Goal: Transaction & Acquisition: Purchase product/service

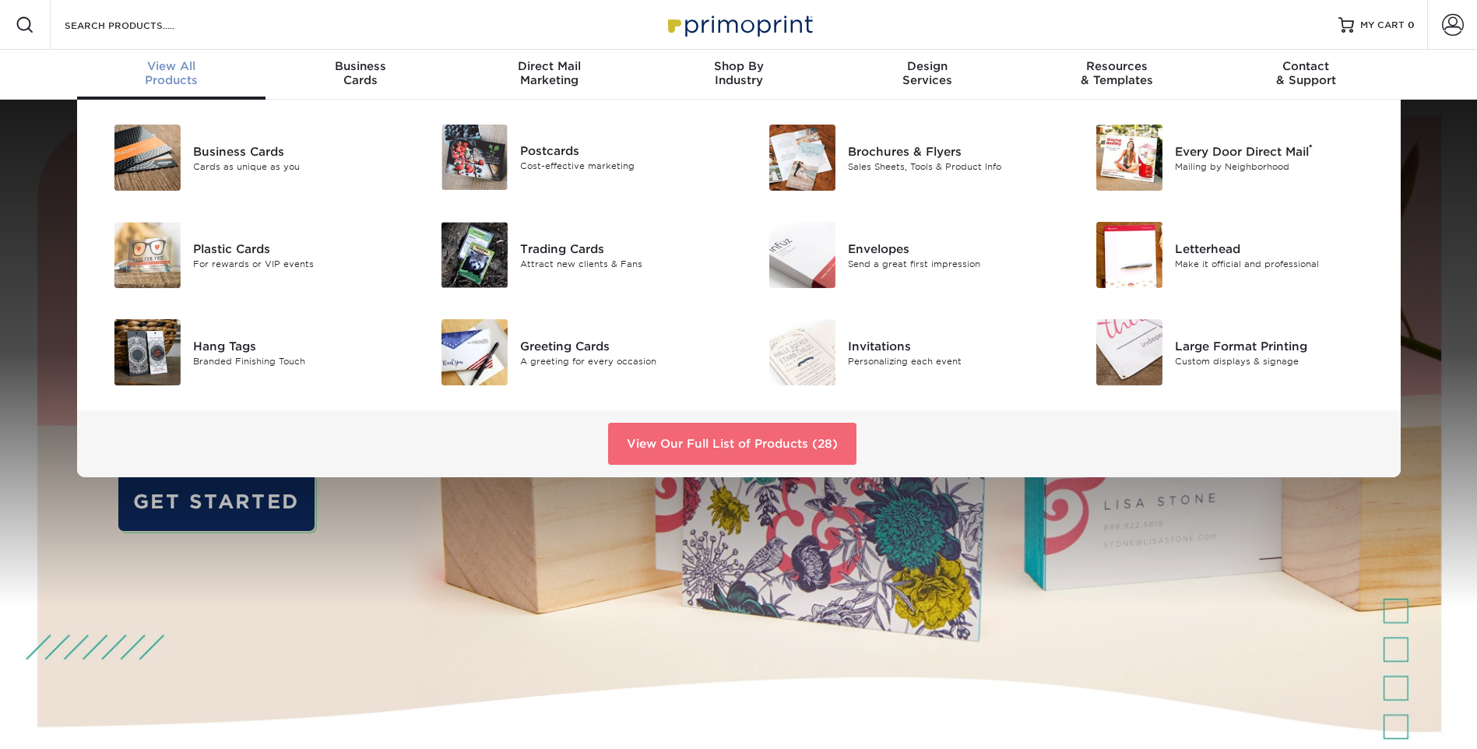
click at [710, 441] on link "View Our Full List of Products (28)" at bounding box center [732, 444] width 248 height 42
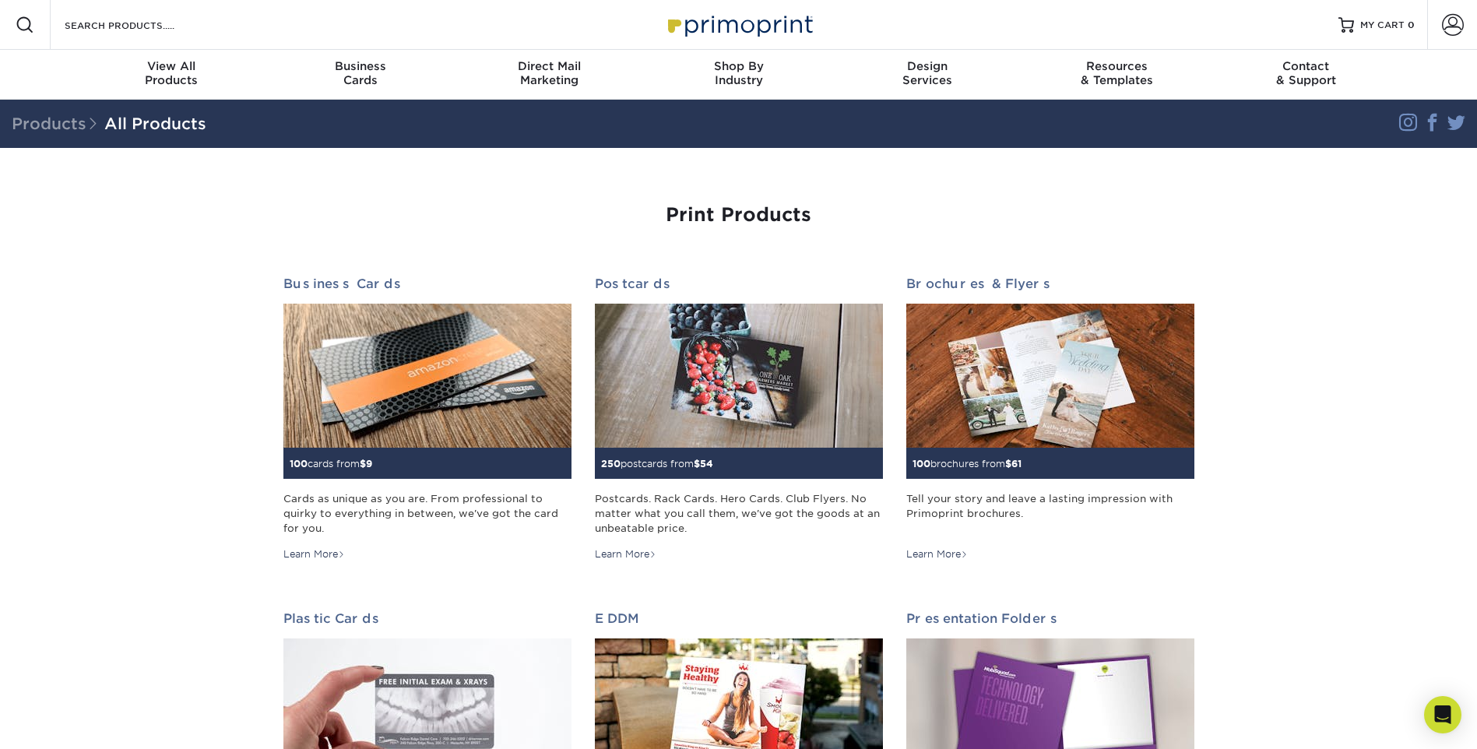
click at [124, 34] on div "Search Products" at bounding box center [133, 25] width 164 height 50
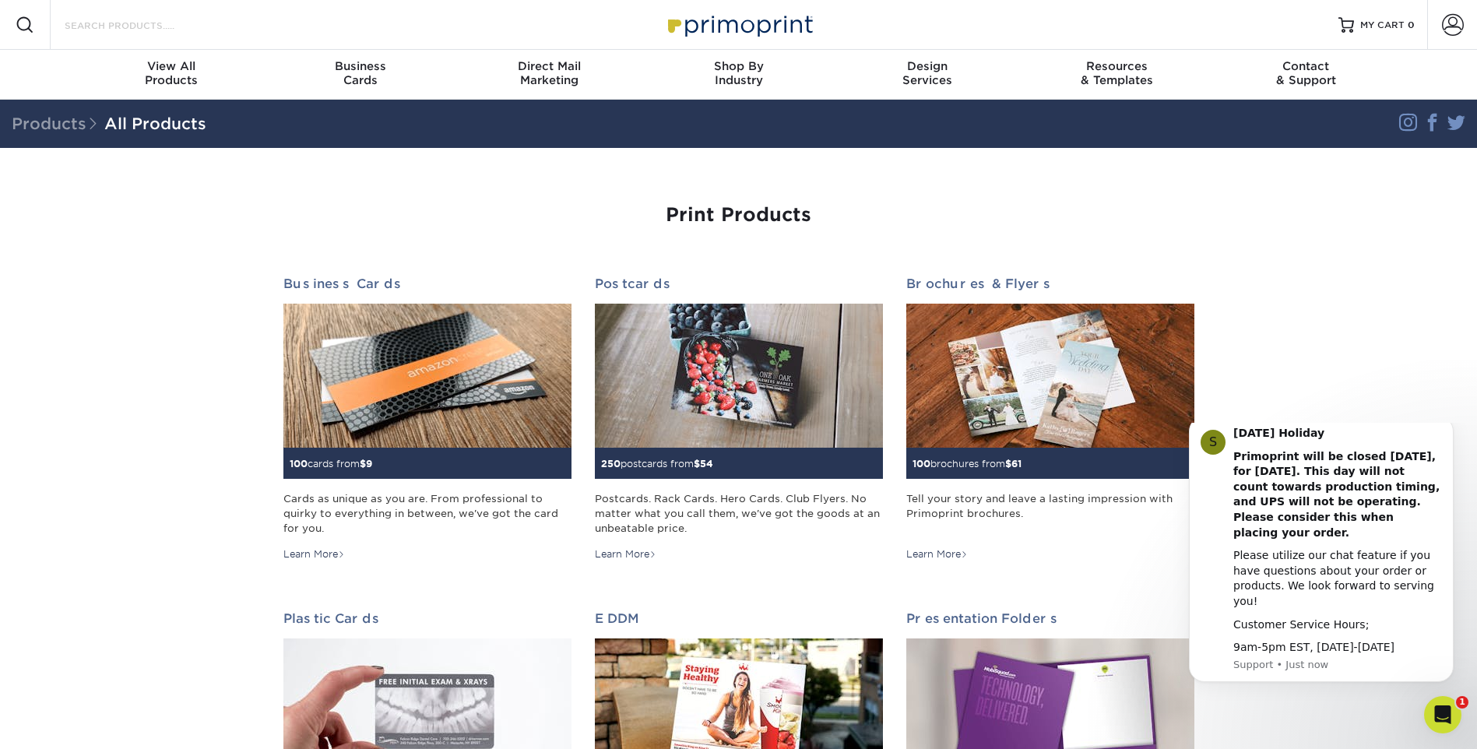
click at [125, 30] on input "Search Products" at bounding box center [139, 25] width 152 height 19
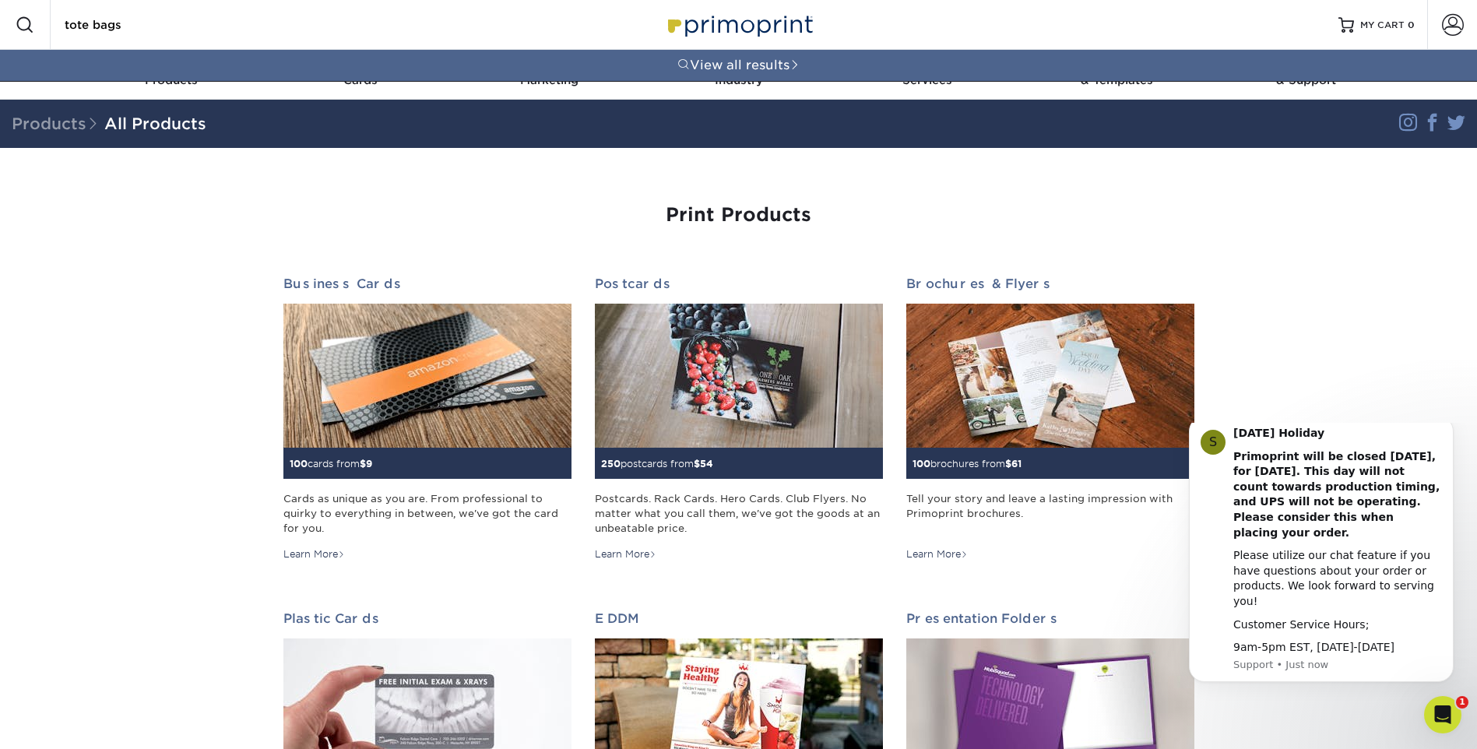
type input "tote bags"
